Goal: Check status: Check status

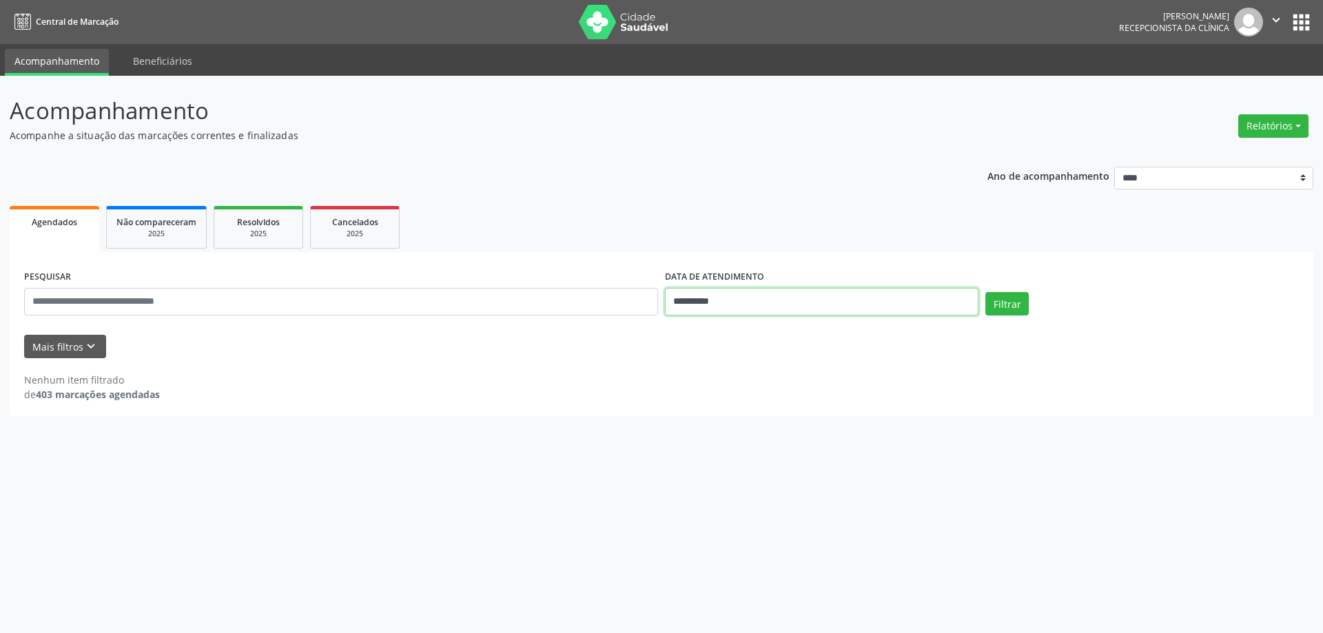
click at [752, 297] on input "**********" at bounding box center [821, 302] width 313 height 28
click at [734, 399] on span "7" at bounding box center [735, 401] width 27 height 27
type input "**********"
click at [734, 399] on span "7" at bounding box center [735, 401] width 27 height 27
click at [993, 299] on button "Filtrar" at bounding box center [1006, 303] width 43 height 23
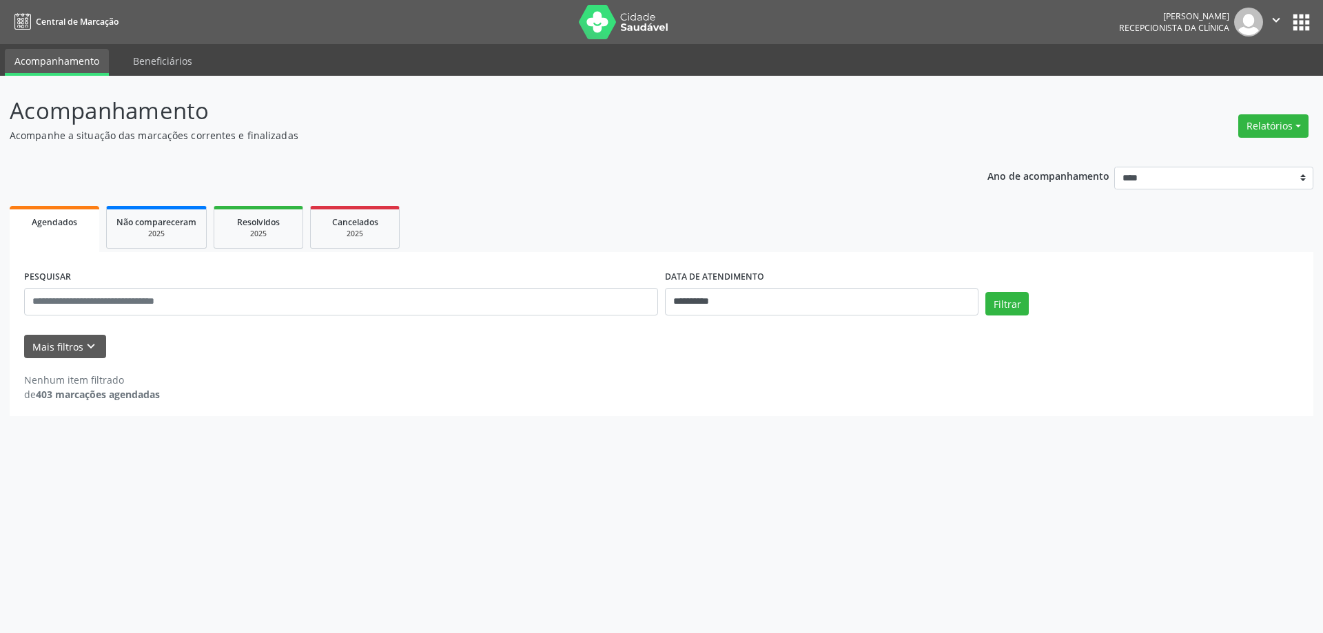
click at [106, 349] on div "Mais filtros keyboard_arrow_down" at bounding box center [661, 347] width 1281 height 24
click at [74, 354] on button "Mais filtros keyboard_arrow_down" at bounding box center [65, 347] width 82 height 24
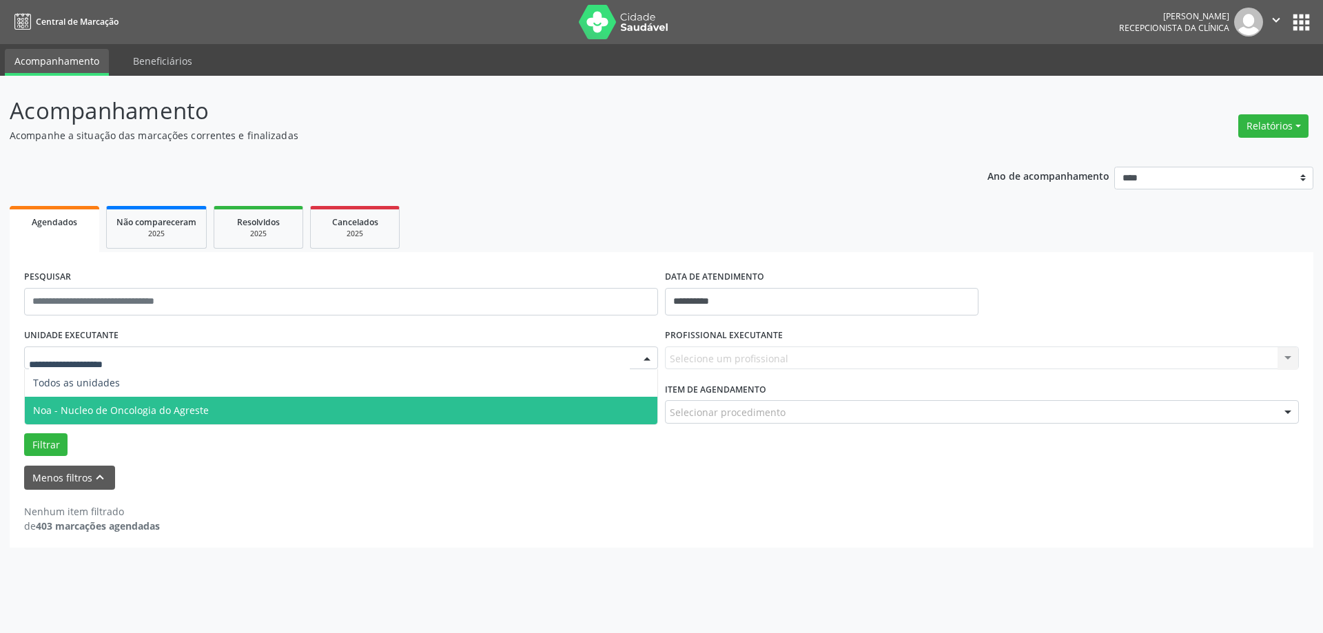
click at [91, 410] on span "Noa - Nucleo de Oncologia do Agreste" at bounding box center [121, 410] width 176 height 13
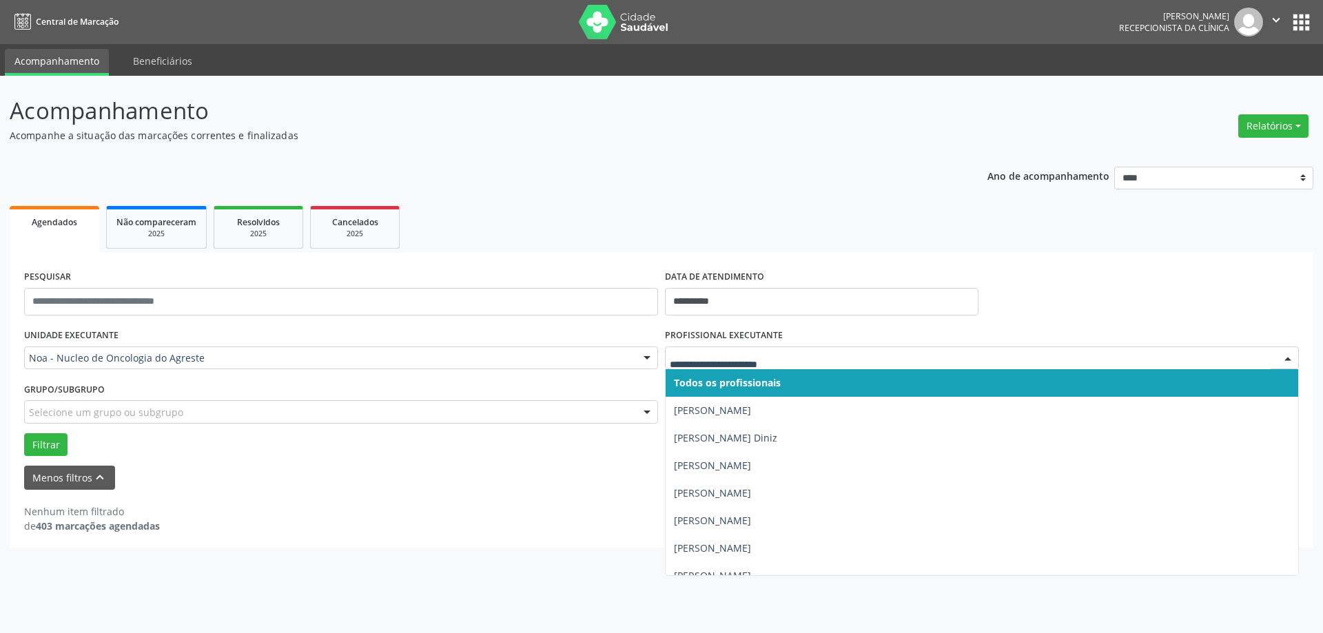
click at [773, 388] on span "Todos os profissionais" at bounding box center [727, 382] width 107 height 13
click at [773, 388] on div "UNIDADE EXECUTANTE Noa - Nucleo de Oncologia do Agreste Todos as unidades Noa -…" at bounding box center [661, 390] width 1281 height 131
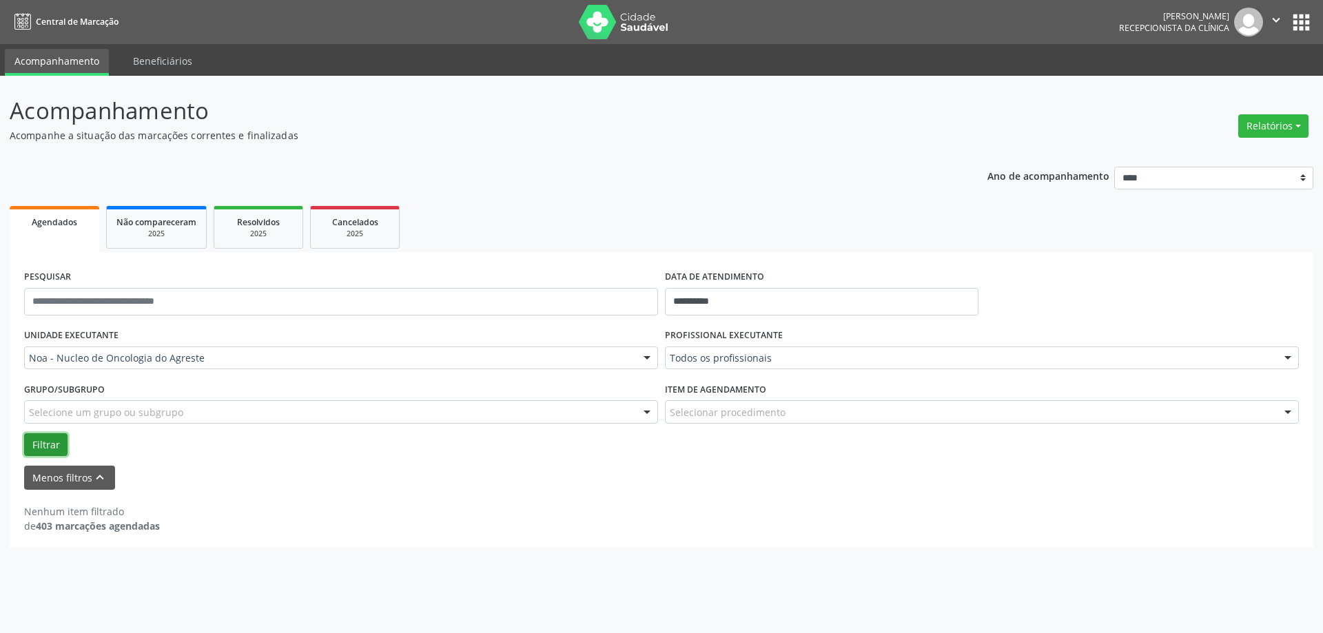
click at [52, 444] on button "Filtrar" at bounding box center [45, 444] width 43 height 23
